Goal: Communication & Community: Answer question/provide support

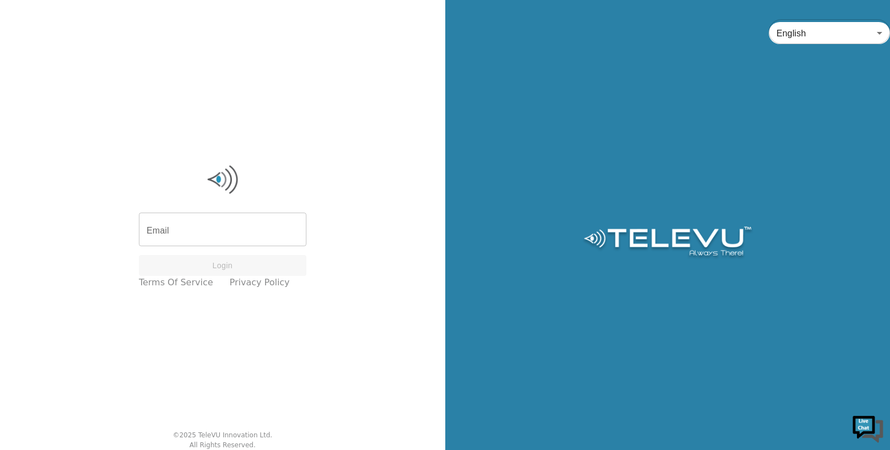
click at [658, 105] on div "English en ​" at bounding box center [667, 225] width 445 height 450
click at [278, 232] on input "Email" at bounding box center [222, 230] width 167 height 31
type input "[EMAIL_ADDRESS][DOMAIN_NAME]"
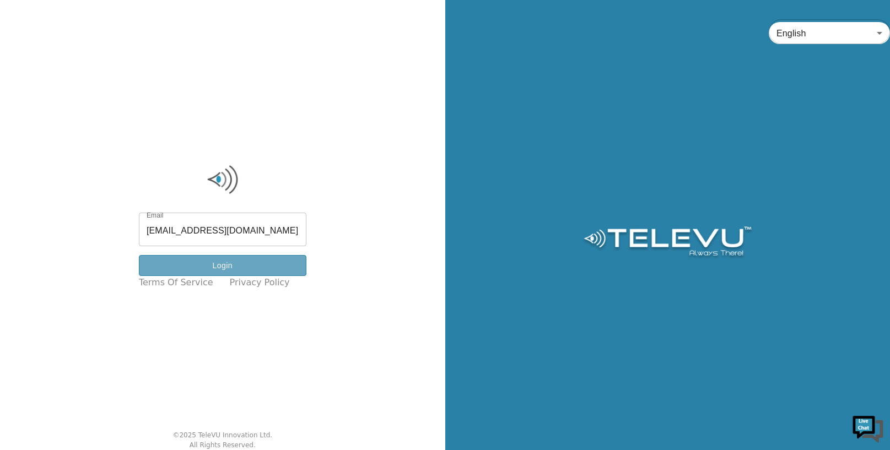
click at [246, 262] on button "Login" at bounding box center [222, 265] width 167 height 21
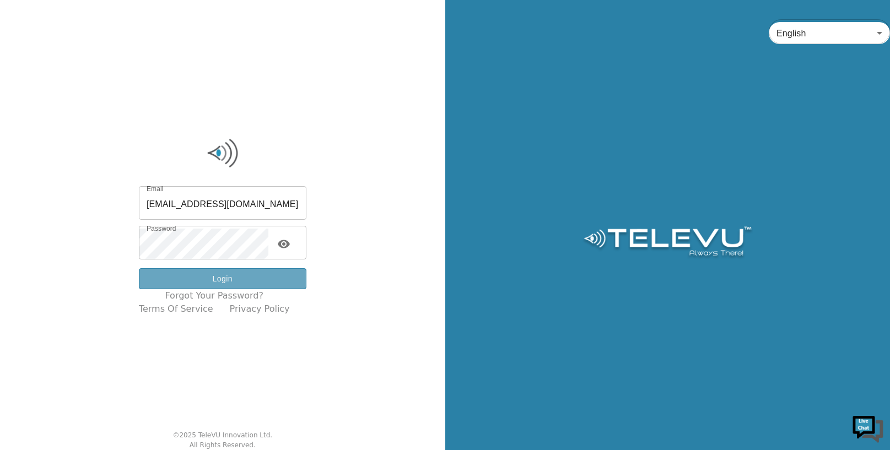
click at [232, 276] on button "Login" at bounding box center [222, 278] width 167 height 21
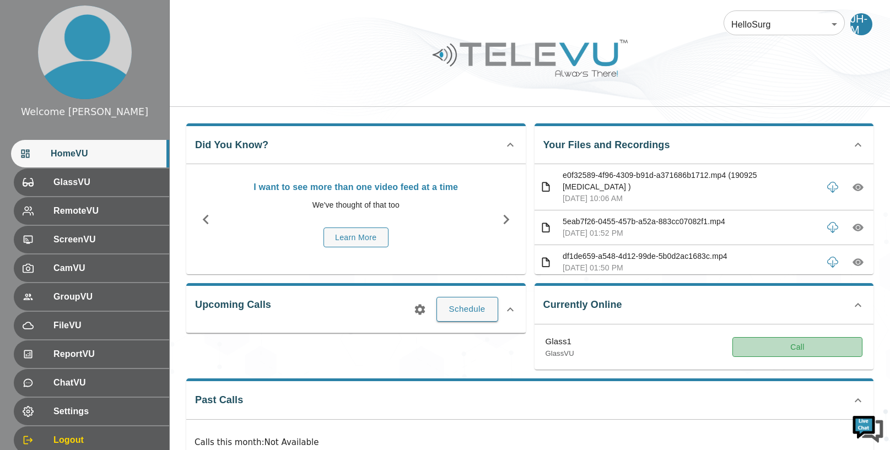
click at [813, 346] on button "Call" at bounding box center [797, 347] width 130 height 20
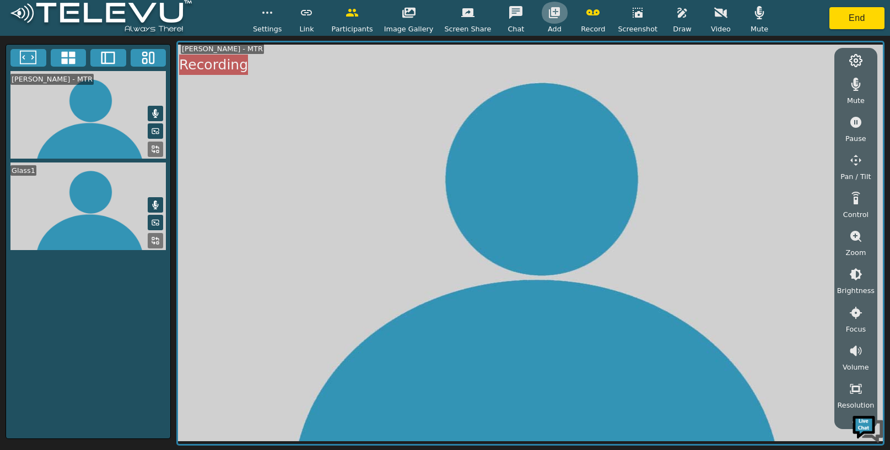
click at [549, 13] on icon "button" at bounding box center [554, 12] width 11 height 11
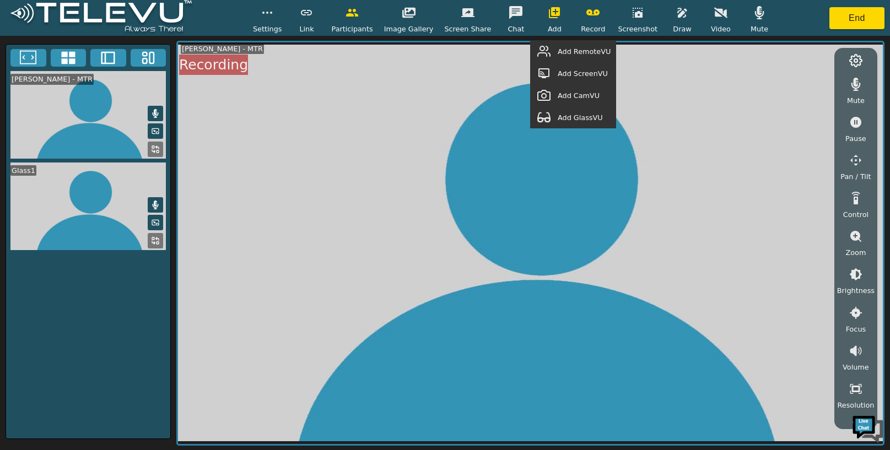
click at [566, 117] on span "Add GlassVU" at bounding box center [579, 117] width 45 height 10
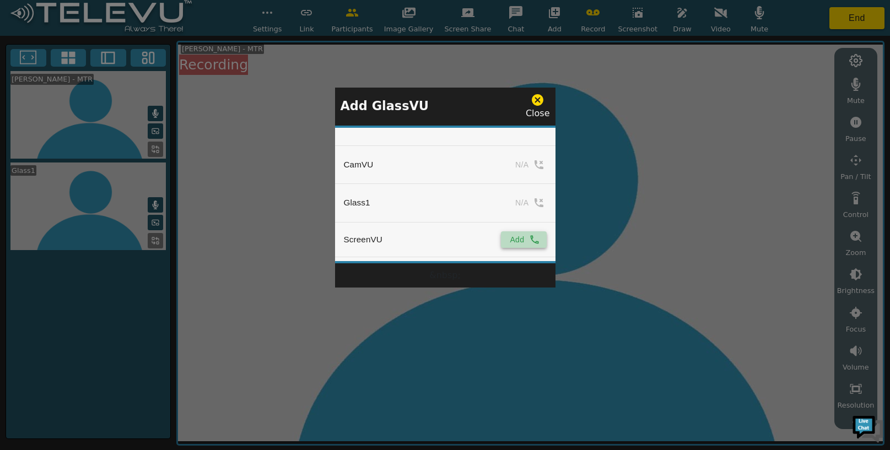
click at [529, 232] on button "Add" at bounding box center [523, 239] width 45 height 17
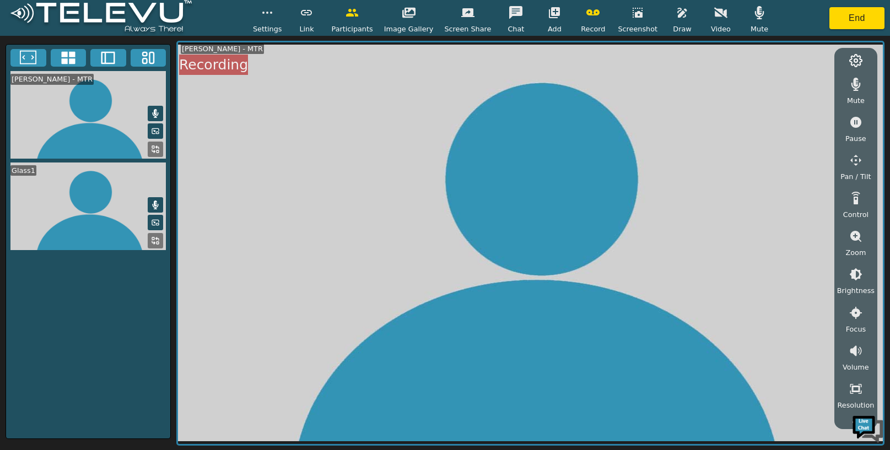
click at [554, 11] on icon "button" at bounding box center [553, 12] width 13 height 13
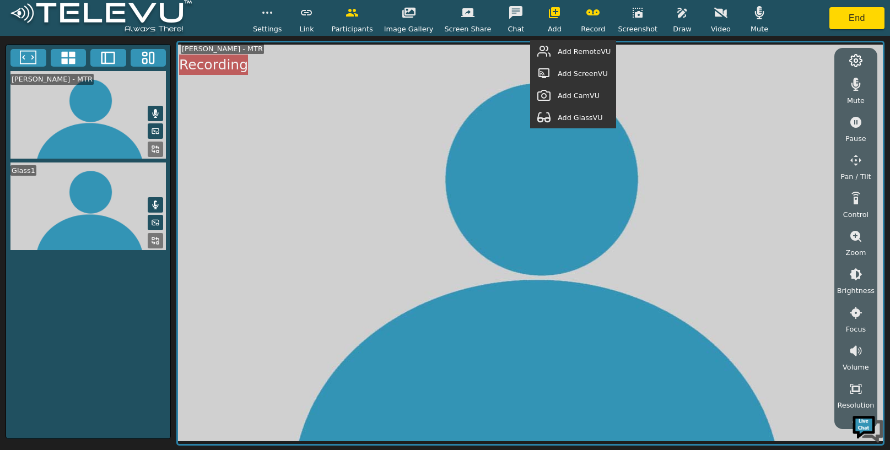
click at [577, 119] on span "Add GlassVU" at bounding box center [579, 117] width 45 height 10
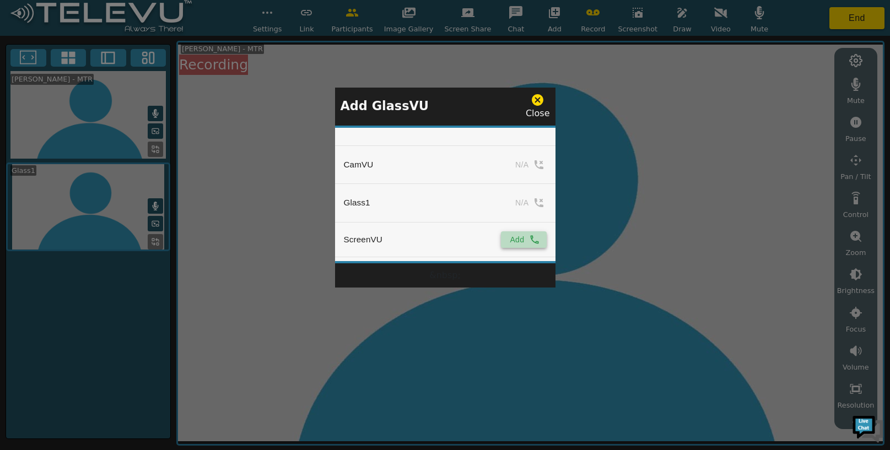
click at [514, 239] on button "Add" at bounding box center [523, 239] width 45 height 17
